Goal: Task Accomplishment & Management: Use online tool/utility

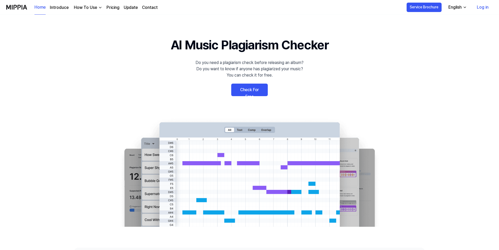
click at [257, 88] on link "Check For Free" at bounding box center [249, 89] width 37 height 13
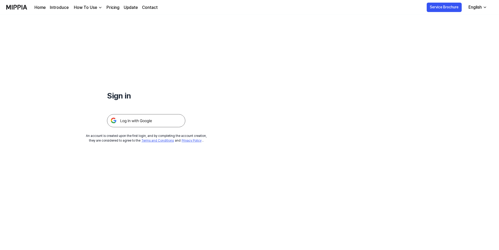
click at [128, 122] on img at bounding box center [146, 120] width 78 height 13
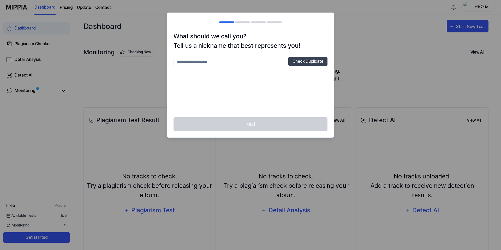
click at [240, 63] on input "text" at bounding box center [229, 62] width 113 height 10
paste input "text"
type input "********"
click at [301, 60] on button "Check Duplicate" at bounding box center [307, 61] width 39 height 9
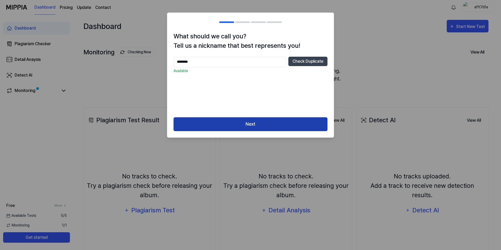
click at [237, 124] on button "Next" at bounding box center [250, 124] width 154 height 14
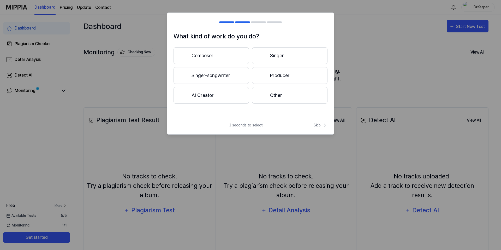
click at [230, 58] on button "Composer" at bounding box center [210, 55] width 75 height 17
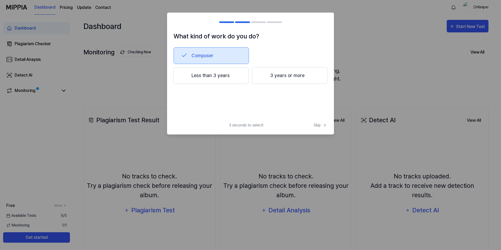
click at [260, 74] on div at bounding box center [262, 75] width 6 height 6
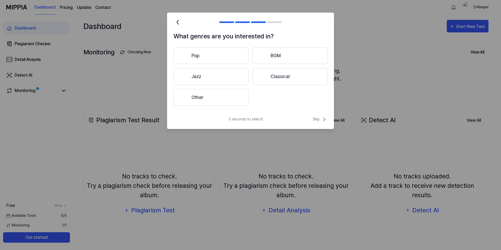
click at [225, 99] on button "Other" at bounding box center [210, 97] width 75 height 17
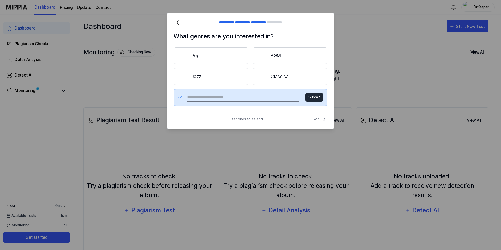
click at [222, 61] on button "Pop" at bounding box center [210, 55] width 75 height 17
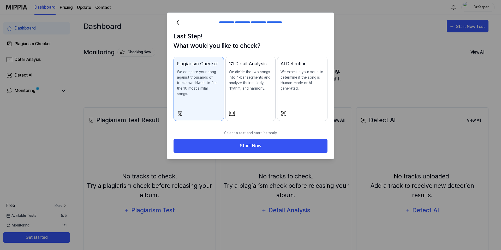
click at [261, 88] on p "We divide the two songs into 4-bar segments and analyze their melody, rhythm, a…" at bounding box center [251, 80] width 44 height 22
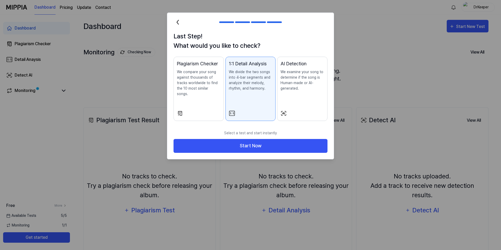
click at [184, 80] on p "We compare your song against thousands of tracks worldwide to find the 10 most …" at bounding box center [199, 82] width 44 height 27
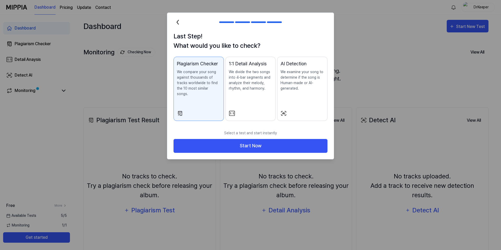
click at [249, 92] on div "1:1 Detail Analysis We divide the two songs into 4-bar segments and analyze the…" at bounding box center [251, 80] width 44 height 41
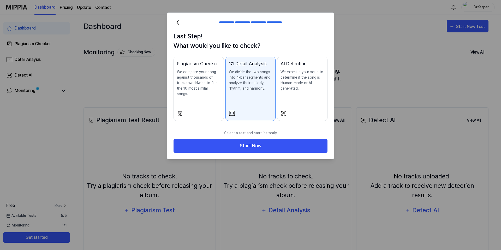
click at [207, 97] on div "Plagiarism Checker We compare your song against thousands of tracks worldwide t…" at bounding box center [199, 83] width 44 height 47
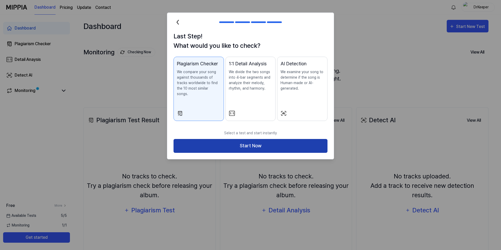
click at [251, 140] on button "Start Now" at bounding box center [250, 146] width 154 height 14
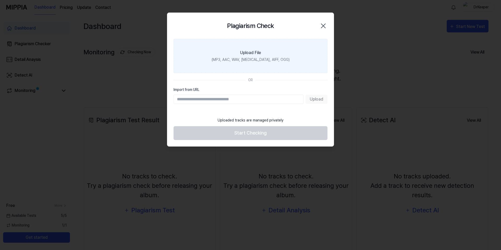
click at [256, 57] on div "(MP3, AAC, WAV, [MEDICAL_DATA], AIFF, OGG)" at bounding box center [250, 59] width 78 height 5
click at [0, 0] on input "Upload File (MP3, AAC, WAV, [MEDICAL_DATA], AIFF, OGG)" at bounding box center [0, 0] width 0 height 0
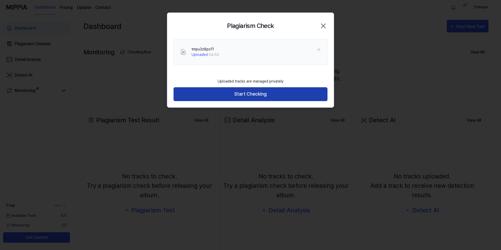
click at [237, 96] on button "Start Checking" at bounding box center [250, 94] width 154 height 14
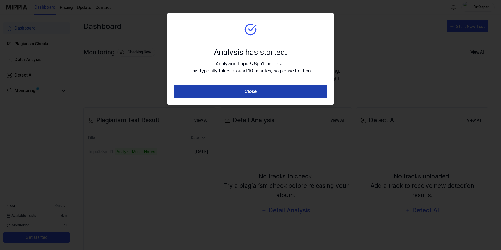
click at [241, 93] on button "Close" at bounding box center [250, 91] width 154 height 14
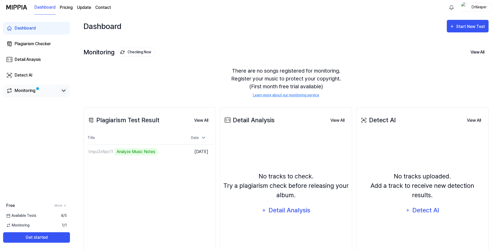
click at [62, 92] on icon at bounding box center [63, 90] width 6 height 6
click at [19, 44] on div "Plagiarism Checker" at bounding box center [33, 44] width 36 height 6
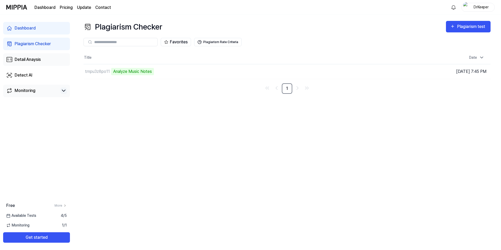
click at [29, 60] on div "Detail Anaysis" at bounding box center [28, 59] width 26 height 6
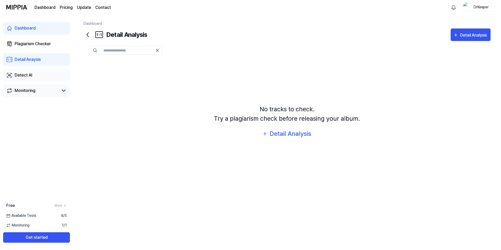
click at [26, 75] on div "Detect AI" at bounding box center [24, 75] width 18 height 6
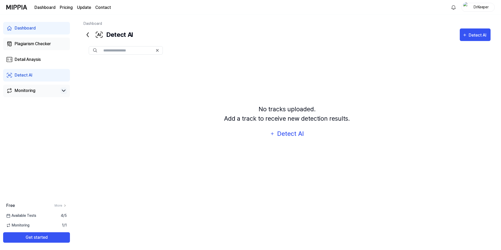
click at [28, 44] on div "Plagiarism Checker" at bounding box center [33, 44] width 36 height 6
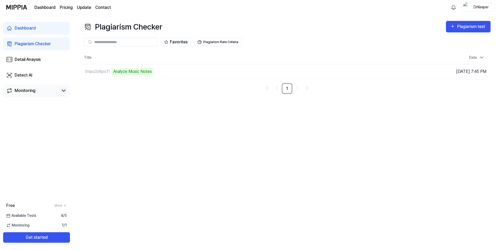
click at [27, 32] on link "Dashboard" at bounding box center [36, 28] width 67 height 13
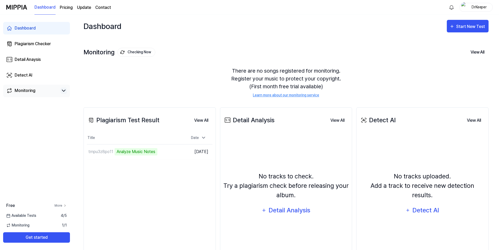
click at [57, 205] on link "More" at bounding box center [61, 205] width 12 height 5
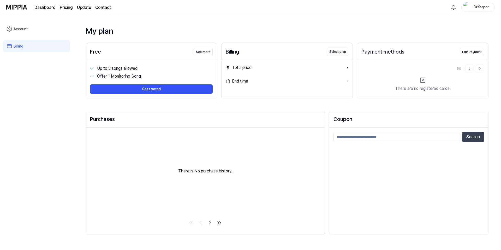
click at [20, 27] on link "Account" at bounding box center [36, 29] width 67 height 12
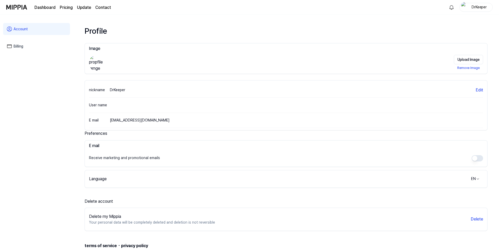
click at [13, 8] on img at bounding box center [16, 7] width 21 height 14
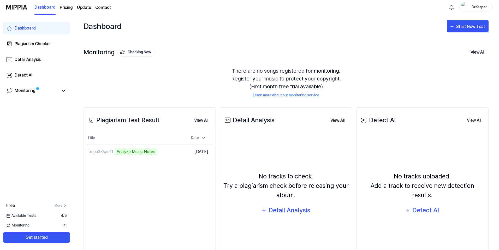
click at [61, 9] on page\) "Pricing" at bounding box center [66, 7] width 13 height 6
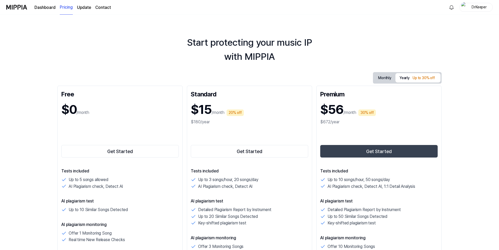
click at [86, 9] on link "Update" at bounding box center [84, 7] width 14 height 6
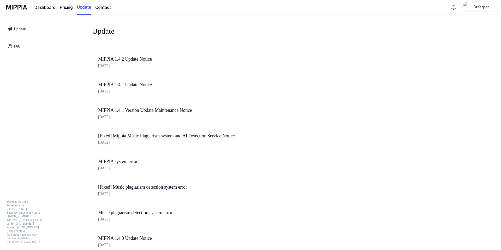
click at [102, 8] on link "Contact" at bounding box center [103, 7] width 16 height 6
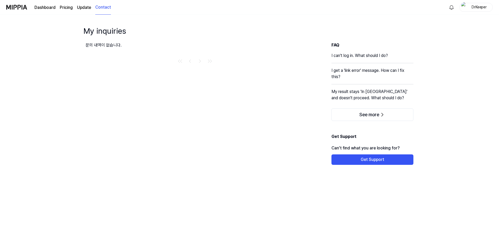
click at [21, 8] on img at bounding box center [16, 7] width 21 height 14
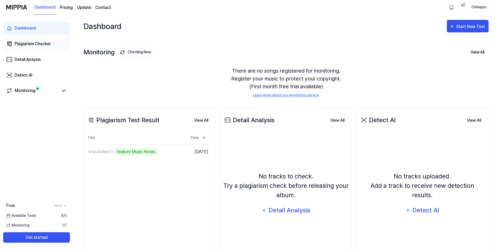
click at [29, 46] on div "Plagiarism Checker" at bounding box center [33, 44] width 36 height 6
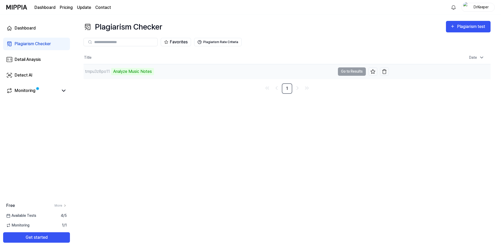
click at [350, 71] on td "tmpu3z8po11 Analyze Music Notes Go to Results" at bounding box center [235, 71] width 305 height 15
click at [28, 24] on link "Dashboard" at bounding box center [36, 28] width 67 height 13
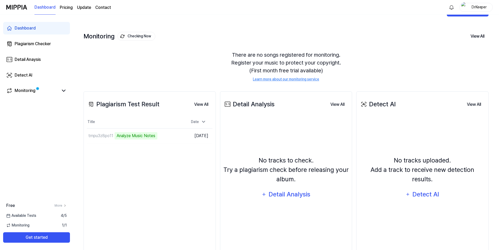
scroll to position [34, 0]
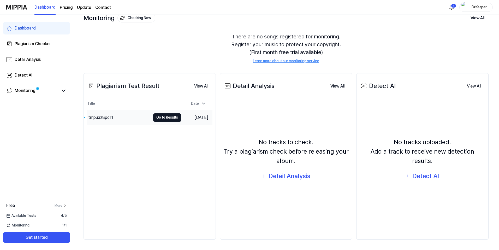
click at [161, 118] on button "Go to Results" at bounding box center [167, 117] width 28 height 8
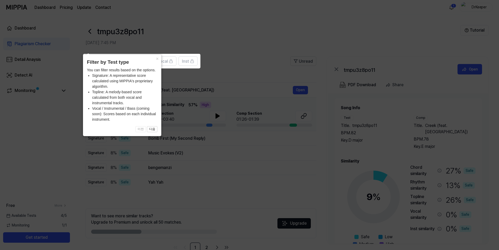
click at [231, 65] on icon at bounding box center [250, 125] width 501 height 250
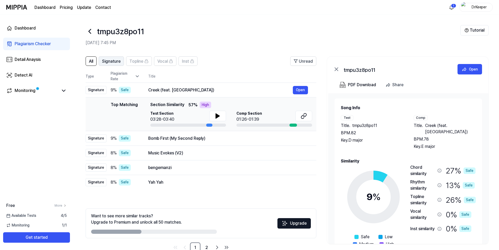
click at [114, 61] on span "Signature" at bounding box center [111, 61] width 19 height 6
click at [89, 61] on span "All" at bounding box center [91, 61] width 4 height 6
click at [301, 90] on button "Open" at bounding box center [300, 90] width 15 height 8
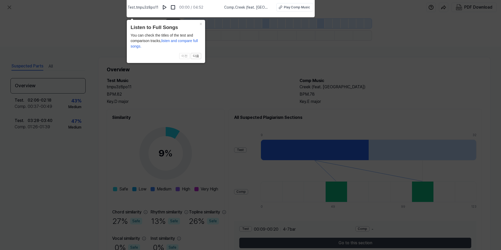
click at [233, 60] on icon at bounding box center [250, 123] width 501 height 252
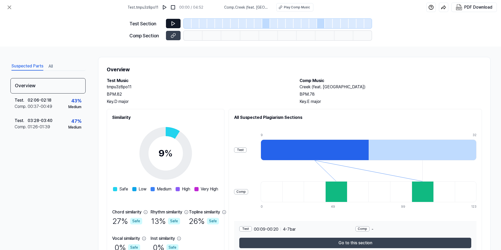
click at [171, 23] on icon at bounding box center [173, 23] width 5 height 5
click at [264, 23] on div at bounding box center [266, 23] width 8 height 9
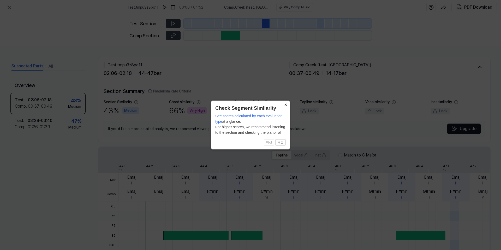
click at [285, 104] on button "×" at bounding box center [285, 103] width 8 height 7
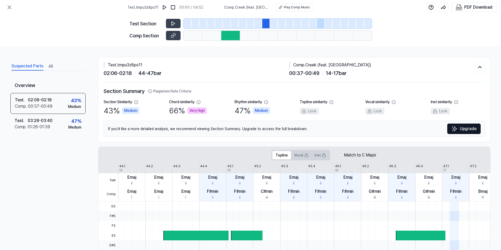
click at [263, 22] on div at bounding box center [266, 23] width 8 height 9
click at [223, 38] on div at bounding box center [230, 35] width 19 height 9
click at [27, 125] on div "Comp ." at bounding box center [21, 127] width 13 height 6
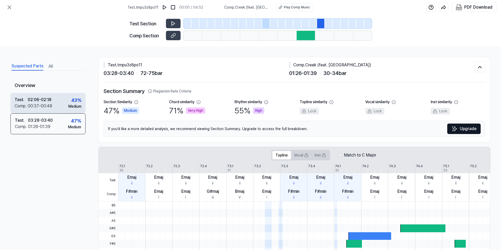
click at [40, 107] on div "00:37 - 00:49" at bounding box center [40, 106] width 25 height 6
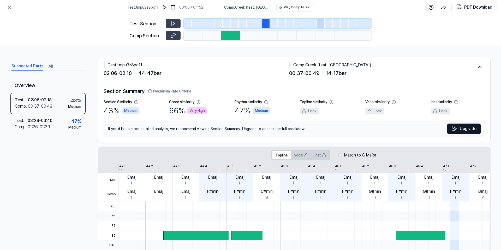
click at [49, 69] on button "All" at bounding box center [51, 66] width 4 height 8
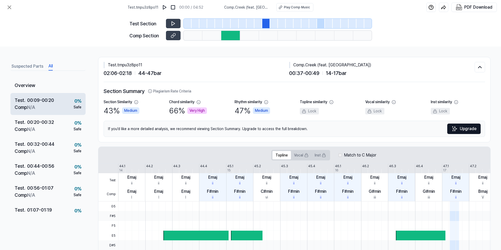
click at [42, 101] on div "00:09 - 00:20" at bounding box center [40, 99] width 27 height 7
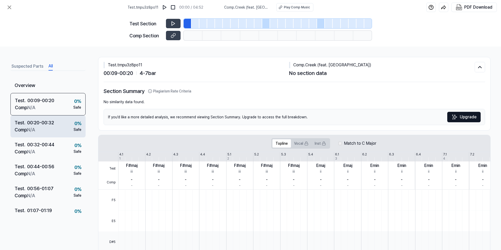
click at [42, 118] on div "Test . 00:20 - 00:32 Comp . N/A 0 % Safe" at bounding box center [47, 126] width 75 height 22
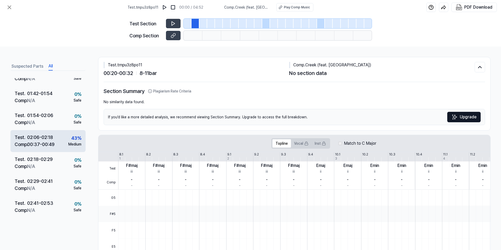
click at [42, 138] on div "02:06 - 02:18" at bounding box center [40, 137] width 26 height 7
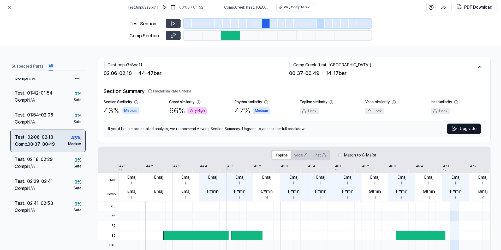
scroll to position [182, 0]
click at [167, 8] on img at bounding box center [164, 7] width 5 height 5
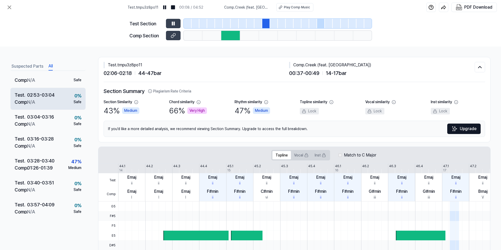
scroll to position [365, 0]
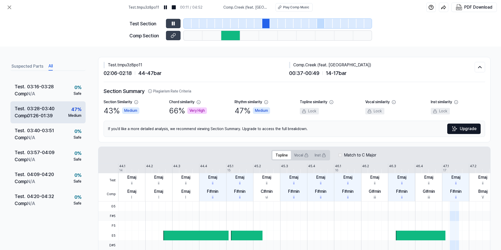
click at [33, 118] on div "01:26 - 01:39" at bounding box center [40, 115] width 26 height 7
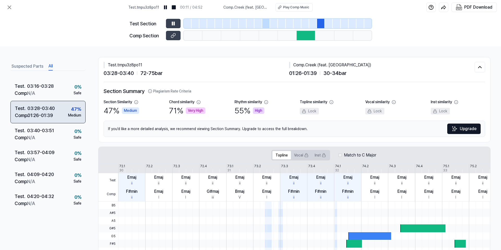
scroll to position [364, 0]
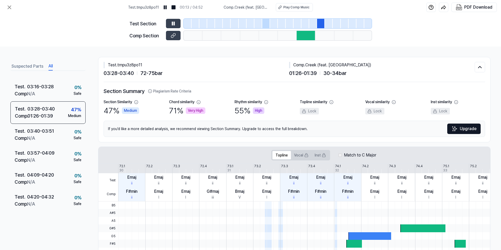
click at [304, 37] on div at bounding box center [306, 35] width 19 height 9
click at [319, 24] on div at bounding box center [321, 23] width 8 height 9
click at [176, 6] on img at bounding box center [173, 7] width 5 height 5
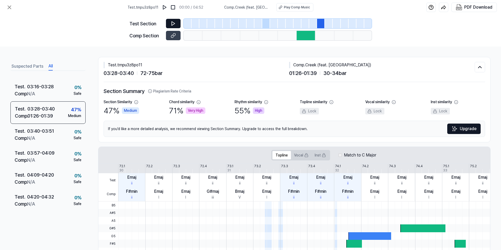
click at [174, 23] on icon at bounding box center [173, 24] width 3 height 4
click at [213, 24] on div at bounding box center [211, 23] width 8 height 9
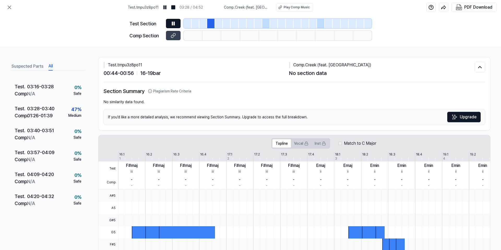
click at [261, 27] on div at bounding box center [258, 23] width 8 height 9
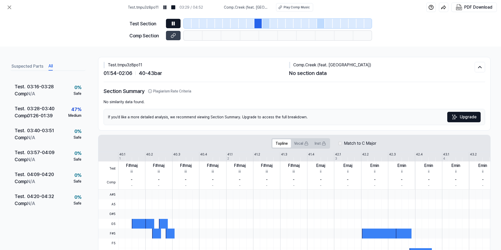
click at [263, 24] on div at bounding box center [266, 23] width 8 height 9
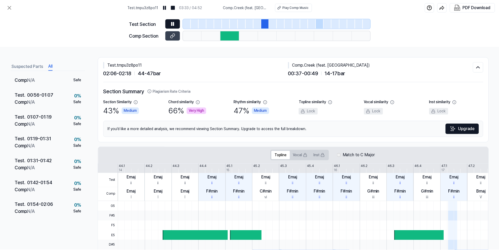
scroll to position [0, 0]
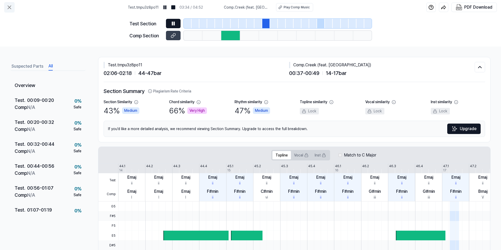
click at [11, 7] on icon at bounding box center [9, 7] width 6 height 6
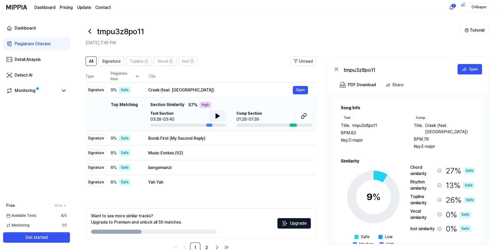
click at [214, 115] on icon at bounding box center [217, 116] width 6 height 6
click at [215, 114] on icon at bounding box center [217, 116] width 6 height 6
click at [302, 116] on icon at bounding box center [303, 116] width 6 height 6
click at [238, 137] on div "Bomb First (My Second Reply)" at bounding box center [220, 138] width 144 height 6
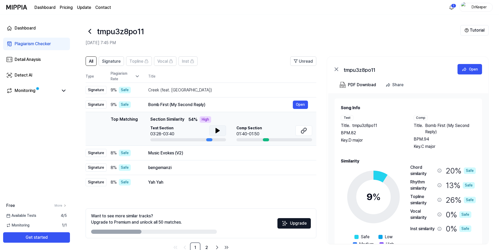
click at [217, 133] on icon at bounding box center [217, 130] width 6 height 6
click at [204, 153] on div "Music Evokes (V2)" at bounding box center [220, 153] width 144 height 6
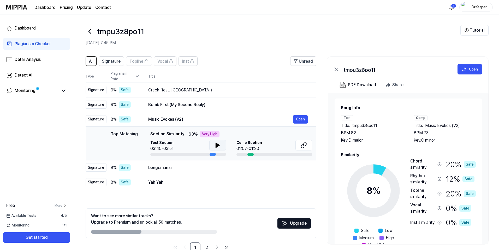
click at [216, 146] on icon at bounding box center [218, 145] width 4 height 5
click at [211, 154] on div at bounding box center [212, 154] width 6 height 3
click at [219, 143] on icon at bounding box center [217, 145] width 6 height 6
click at [191, 168] on div "bengemanzi" at bounding box center [220, 167] width 144 height 6
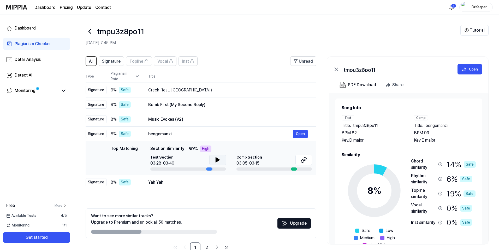
click at [217, 159] on icon at bounding box center [218, 159] width 4 height 5
click at [217, 159] on icon at bounding box center [217, 159] width 6 height 6
click at [196, 185] on div "Yah Yah" at bounding box center [220, 182] width 144 height 6
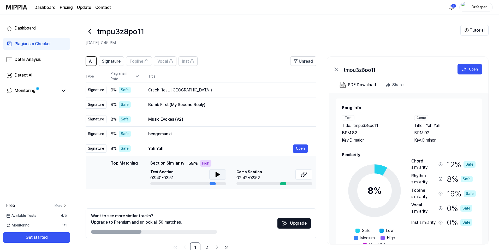
click at [212, 176] on button at bounding box center [217, 174] width 17 height 10
click at [216, 174] on icon at bounding box center [216, 174] width 1 height 4
click at [104, 60] on span "Signature" at bounding box center [111, 61] width 19 height 6
click at [96, 89] on div "Signature" at bounding box center [96, 90] width 21 height 8
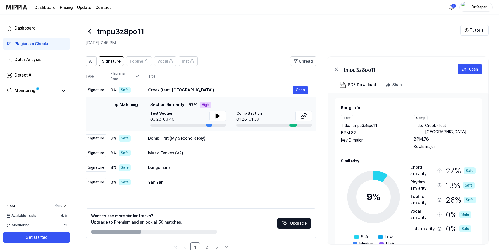
click at [152, 125] on div at bounding box center [188, 124] width 76 height 3
drag, startPoint x: 208, startPoint y: 125, endPoint x: 177, endPoint y: 127, distance: 31.6
click at [177, 127] on td "Top Matching Top Matching Section Similarity 57 % High Test Section 03:28-03:40…" at bounding box center [201, 114] width 231 height 34
click at [34, 89] on div "Monitoring" at bounding box center [25, 90] width 21 height 6
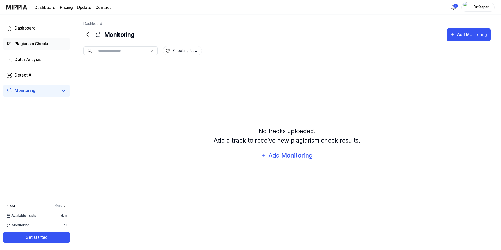
click at [30, 47] on link "Plagiarism Checker" at bounding box center [36, 44] width 67 height 13
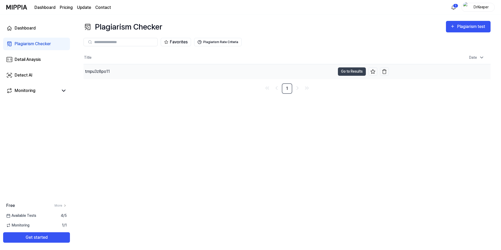
click at [134, 67] on div "tmpu3z8po11" at bounding box center [209, 71] width 252 height 15
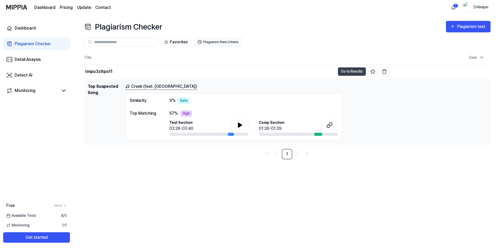
click at [219, 43] on button "Plagiarism Rate Criteria" at bounding box center [217, 42] width 47 height 8
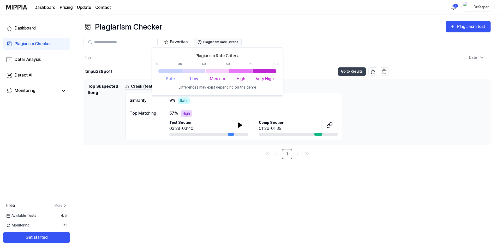
click at [221, 45] on button "Plagiarism Rate Criteria" at bounding box center [217, 42] width 47 height 8
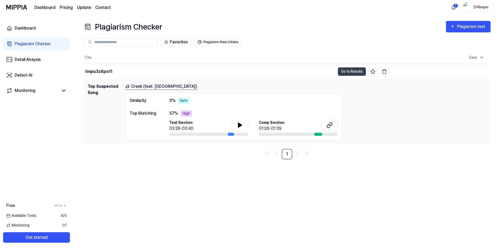
click at [185, 98] on div "Safe" at bounding box center [184, 100] width 12 height 7
click at [171, 103] on span "9 %" at bounding box center [172, 100] width 6 height 6
click at [137, 108] on div "Similarity 9 % Safe Top Matching 57 % High Test Section 03:28-03:40 Comp Sectio…" at bounding box center [233, 116] width 217 height 47
click at [137, 114] on div "Top Matching" at bounding box center [144, 113] width 29 height 6
click at [175, 136] on div "Similarity 9 % Safe Top Matching 57 % High Test Section 03:28-03:40 Comp Sectio…" at bounding box center [233, 116] width 217 height 47
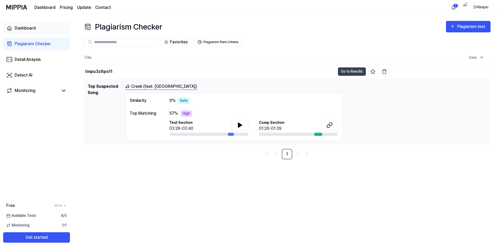
click at [21, 29] on div "Dashboard" at bounding box center [25, 28] width 21 height 6
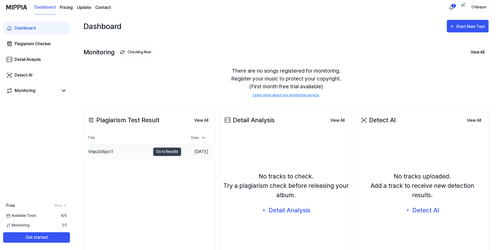
click at [118, 155] on div "tmpu3z8po11" at bounding box center [119, 151] width 64 height 15
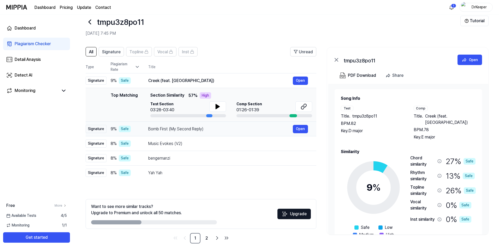
scroll to position [13, 0]
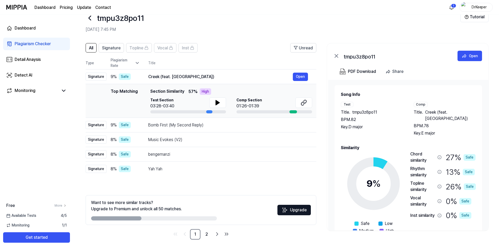
drag, startPoint x: 128, startPoint y: 219, endPoint x: 159, endPoint y: 218, distance: 30.3
click at [159, 218] on div at bounding box center [154, 218] width 126 height 4
click at [165, 217] on div at bounding box center [154, 218] width 126 height 4
click at [177, 217] on div at bounding box center [154, 218] width 126 height 4
click at [204, 234] on link "2" at bounding box center [206, 234] width 10 height 10
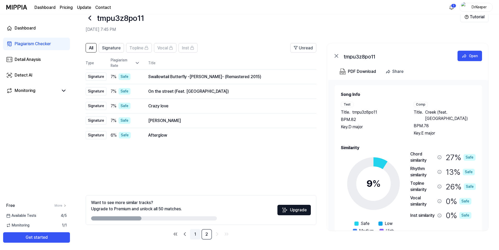
click at [194, 236] on link "1" at bounding box center [195, 234] width 10 height 10
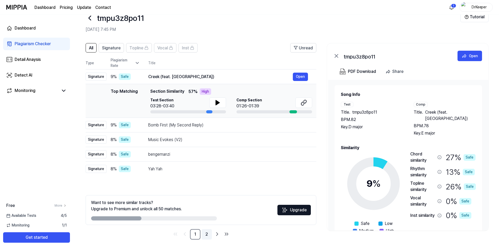
click at [207, 236] on link "2" at bounding box center [206, 234] width 10 height 10
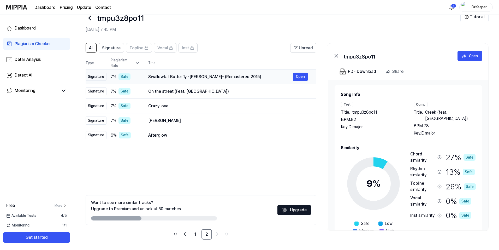
click at [238, 74] on div "Swallowtail Butterfly -[PERSON_NAME]- (Remastered 2015)" at bounding box center [220, 77] width 144 height 6
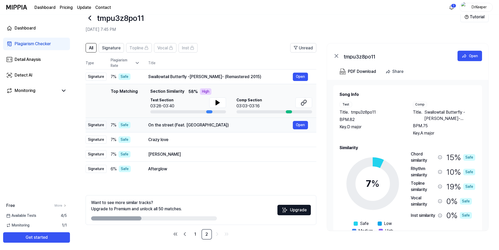
click at [217, 128] on div "On the street (Feat. [GEOGRAPHIC_DATA]) Open" at bounding box center [228, 125] width 160 height 8
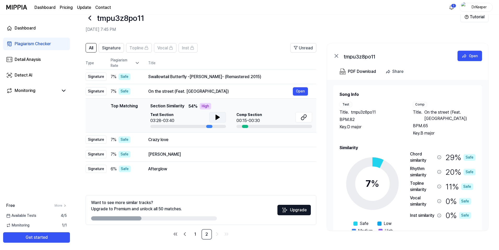
click at [216, 115] on icon at bounding box center [218, 117] width 4 height 5
click at [217, 118] on icon at bounding box center [217, 117] width 6 height 6
click at [210, 137] on div "Crazy love" at bounding box center [220, 139] width 144 height 6
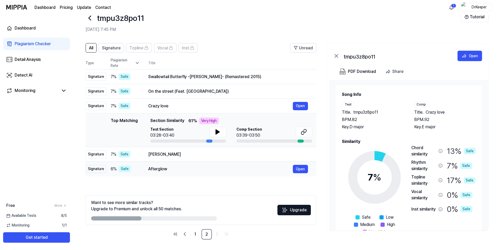
click at [202, 169] on div "Afterglow" at bounding box center [220, 169] width 144 height 6
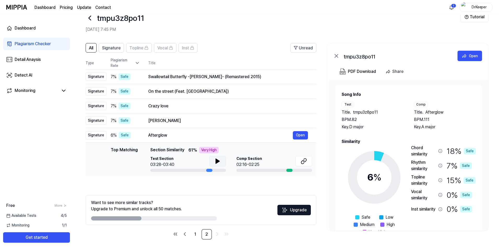
click at [214, 162] on icon at bounding box center [217, 161] width 6 height 6
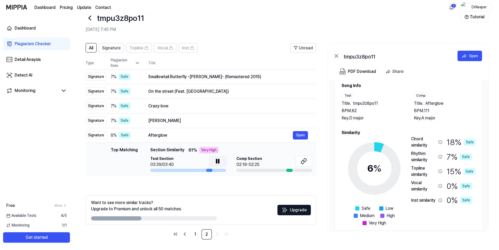
scroll to position [16, 0]
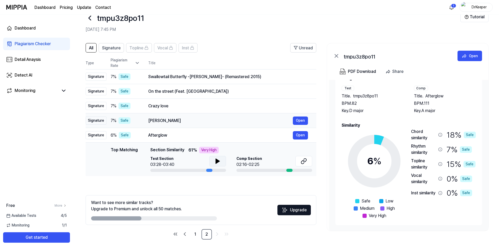
click at [238, 120] on div "[PERSON_NAME]" at bounding box center [220, 120] width 144 height 6
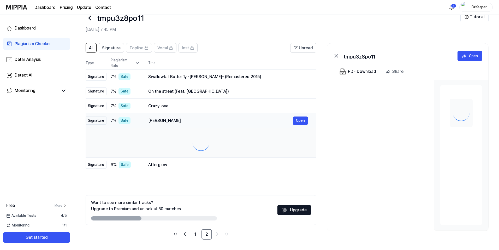
scroll to position [0, 0]
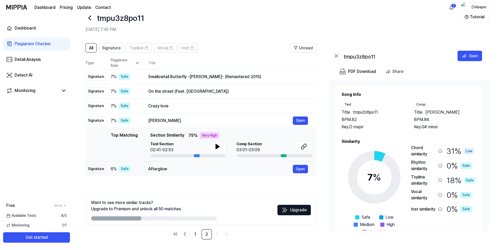
click at [233, 170] on div "Afterglow" at bounding box center [220, 169] width 144 height 6
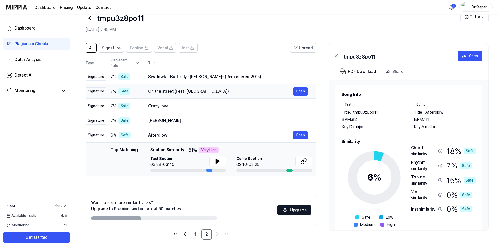
click at [220, 91] on div "On the street (Feat. [GEOGRAPHIC_DATA])" at bounding box center [220, 91] width 144 height 6
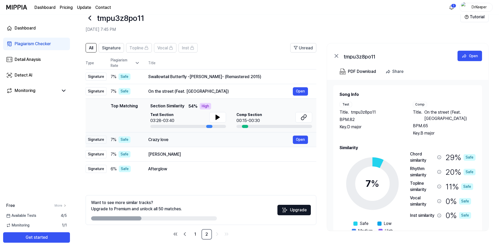
click at [217, 140] on div "Crazy love" at bounding box center [220, 139] width 144 height 6
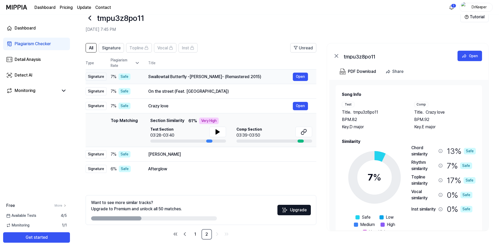
click at [220, 72] on td "Swallowtail Butterfly -[PERSON_NAME]- (Remastered 2015) Open" at bounding box center [228, 76] width 176 height 15
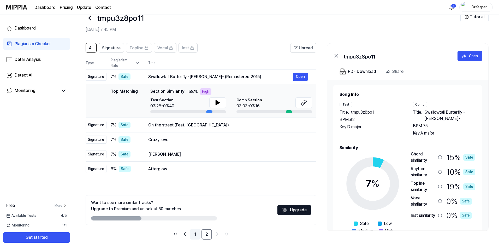
click at [194, 237] on link "1" at bounding box center [195, 234] width 10 height 10
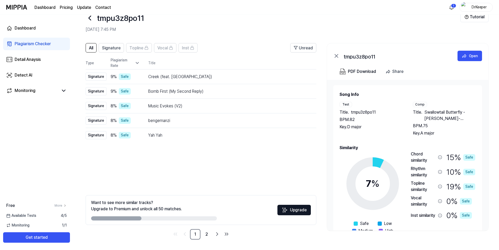
click at [137, 62] on icon at bounding box center [137, 62] width 5 height 5
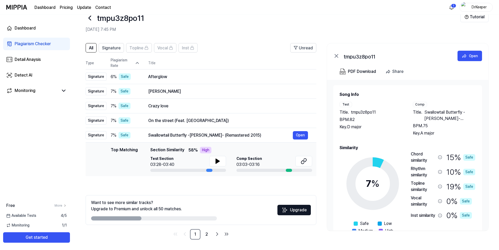
click at [137, 62] on icon at bounding box center [137, 62] width 3 height 1
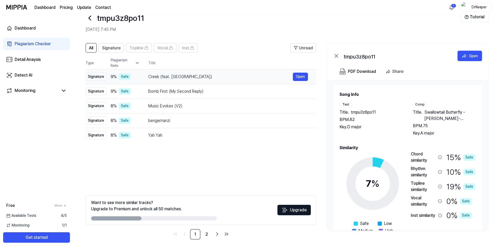
click at [195, 74] on div "Creek (feat. [GEOGRAPHIC_DATA])" at bounding box center [220, 77] width 144 height 6
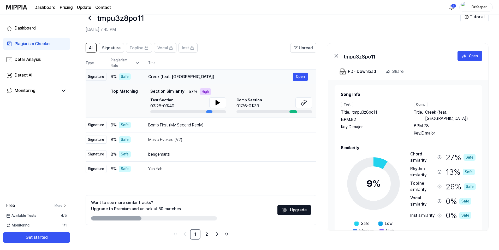
drag, startPoint x: 149, startPoint y: 76, endPoint x: 197, endPoint y: 79, distance: 48.1
click at [197, 79] on div "Creek (feat. [GEOGRAPHIC_DATA])" at bounding box center [220, 77] width 144 height 6
drag, startPoint x: 195, startPoint y: 78, endPoint x: 154, endPoint y: 78, distance: 40.4
click at [164, 78] on div "Creek (feat. [GEOGRAPHIC_DATA])" at bounding box center [220, 77] width 144 height 6
drag, startPoint x: 148, startPoint y: 76, endPoint x: 176, endPoint y: 75, distance: 27.7
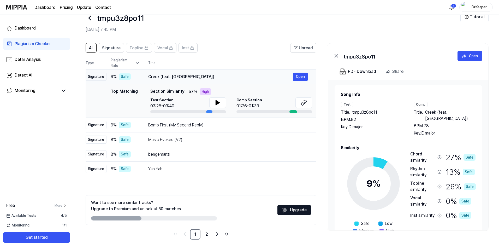
click at [176, 75] on div "Creek (feat. [GEOGRAPHIC_DATA])" at bounding box center [220, 77] width 144 height 6
click at [155, 79] on div "Creek (feat. [GEOGRAPHIC_DATA])" at bounding box center [220, 77] width 144 height 6
click at [160, 75] on div "Creek (feat. [GEOGRAPHIC_DATA])" at bounding box center [220, 77] width 144 height 6
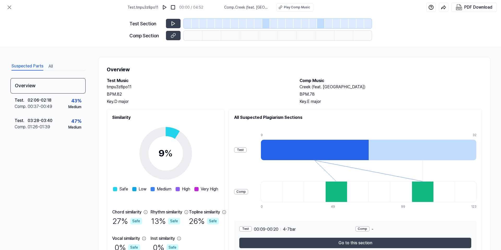
click at [161, 75] on div "Overview Test Music tmpu3z8po11 BPM. 82 Key. D major Comp Music Creek (feat. Os…" at bounding box center [294, 162] width 392 height 210
drag, startPoint x: 299, startPoint y: 87, endPoint x: 347, endPoint y: 88, distance: 48.0
click at [347, 88] on h2 "Creek (feat. [GEOGRAPHIC_DATA])" at bounding box center [390, 87] width 182 height 6
copy h2 "Creek (feat. [GEOGRAPHIC_DATA])"
click at [10, 5] on icon at bounding box center [9, 7] width 6 height 6
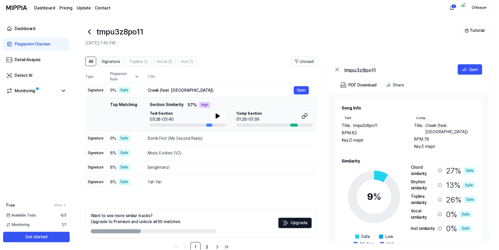
scroll to position [13, 0]
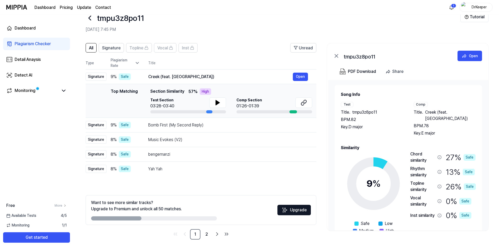
click at [36, 41] on div "Plagiarism Checker" at bounding box center [33, 44] width 36 height 6
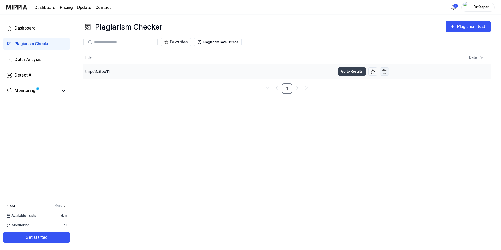
click at [383, 74] on img "button" at bounding box center [384, 71] width 5 height 5
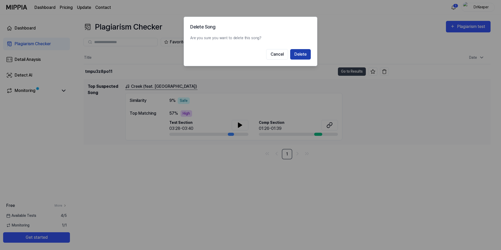
click at [305, 57] on button "Delete" at bounding box center [300, 54] width 21 height 10
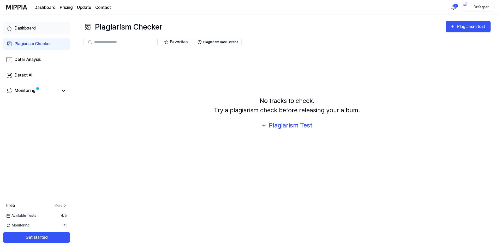
click at [34, 29] on div "Dashboard" at bounding box center [25, 28] width 21 height 6
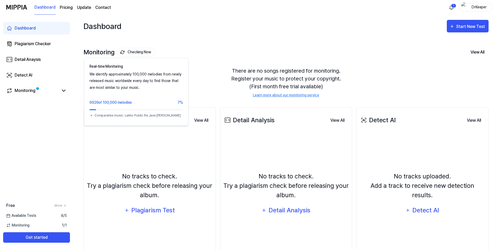
click at [132, 51] on button "Checking Now" at bounding box center [136, 52] width 38 height 9
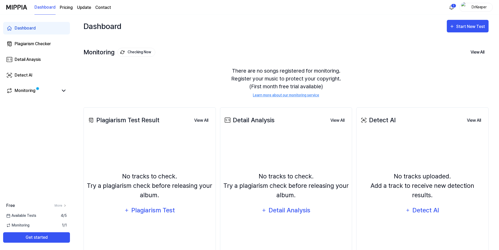
click at [132, 51] on button "Checking Now" at bounding box center [136, 52] width 38 height 9
drag, startPoint x: 65, startPoint y: 87, endPoint x: 64, endPoint y: 90, distance: 2.9
click at [65, 87] on div "Monitoring" at bounding box center [36, 90] width 67 height 13
click at [64, 90] on icon at bounding box center [63, 90] width 6 height 6
click at [464, 29] on div "Start New Test" at bounding box center [471, 26] width 30 height 7
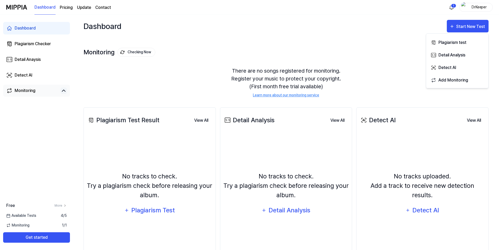
click at [434, 15] on div "Dashboard Start New Test" at bounding box center [285, 26] width 405 height 23
click at [449, 10] on html "Dashboard Pricing Update Contact 1 DrKeeper Dashboard Plagiarism Checker Detail…" at bounding box center [249, 125] width 499 height 250
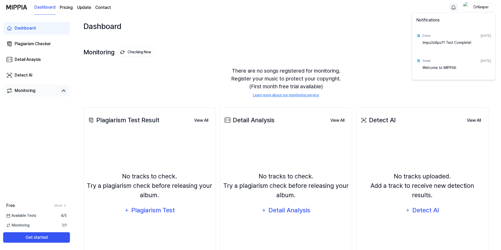
click at [462, 35] on div "Done [DATE]" at bounding box center [456, 36] width 68 height 8
click at [437, 35] on div "Done [DATE]" at bounding box center [456, 36] width 68 height 8
click at [374, 47] on html "Dashboard Pricing Update Contact DrKeeper Dashboard Plagiarism Checker Detail A…" at bounding box center [250, 125] width 501 height 250
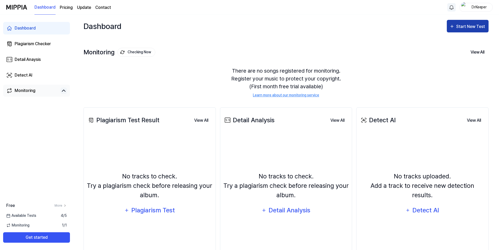
click at [462, 29] on div "Start New Test" at bounding box center [471, 26] width 30 height 7
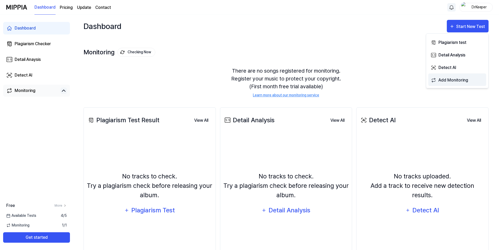
click at [449, 80] on div "Add Monitoring" at bounding box center [460, 80] width 45 height 7
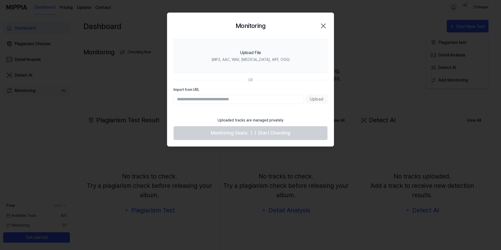
click at [326, 24] on icon "button" at bounding box center [323, 26] width 8 height 8
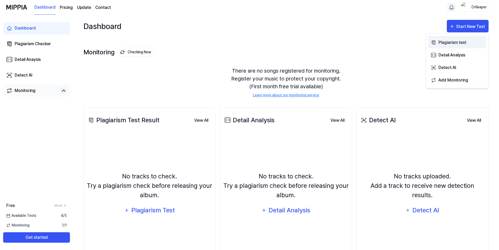
click at [446, 43] on div "Plagiarism test" at bounding box center [460, 42] width 45 height 7
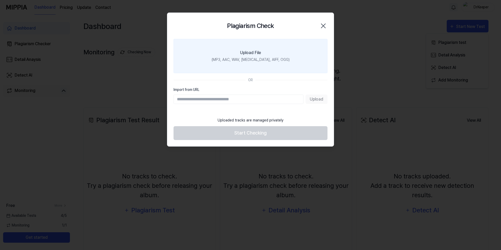
click at [268, 52] on label "Upload File (MP3, AAC, WAV, [MEDICAL_DATA], AIFF, OGG)" at bounding box center [250, 56] width 154 height 34
click at [0, 0] on input "Upload File (MP3, AAC, WAV, [MEDICAL_DATA], AIFF, OGG)" at bounding box center [0, 0] width 0 height 0
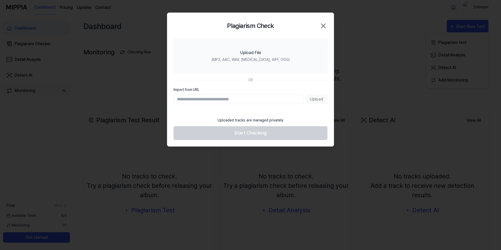
click at [355, 137] on div at bounding box center [250, 125] width 501 height 250
